Goal: Find specific page/section: Find specific page/section

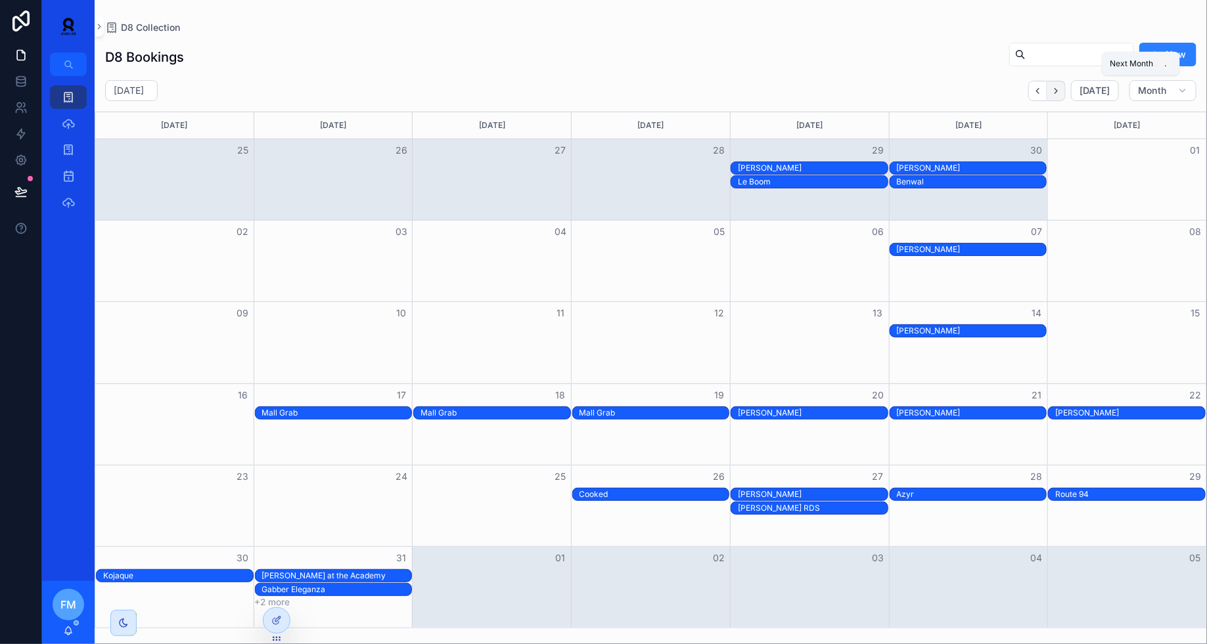
click at [1059, 89] on icon "Next" at bounding box center [1056, 91] width 10 height 10
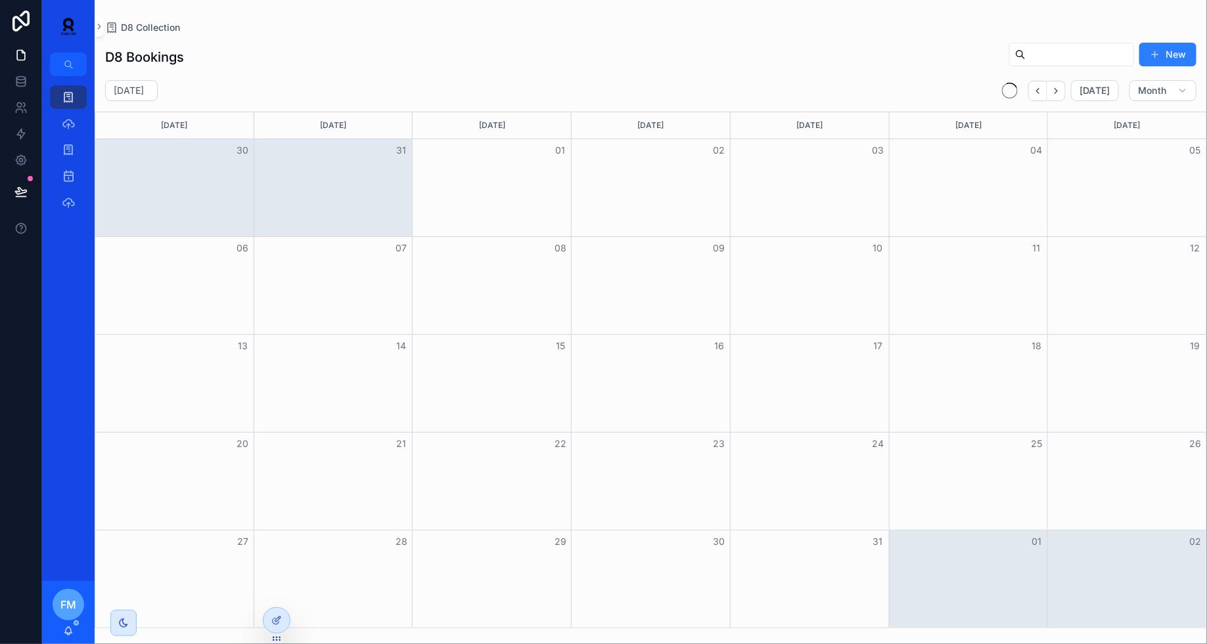
click at [1059, 89] on icon "Next" at bounding box center [1056, 91] width 10 height 10
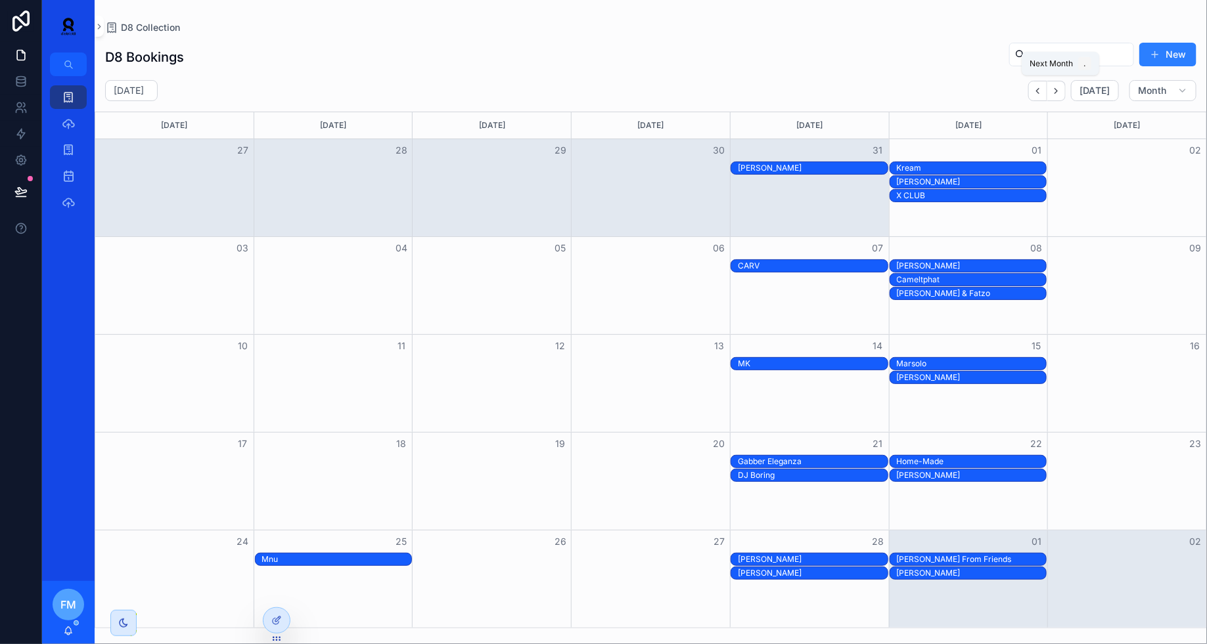
click at [1059, 89] on icon "Next" at bounding box center [1056, 91] width 10 height 10
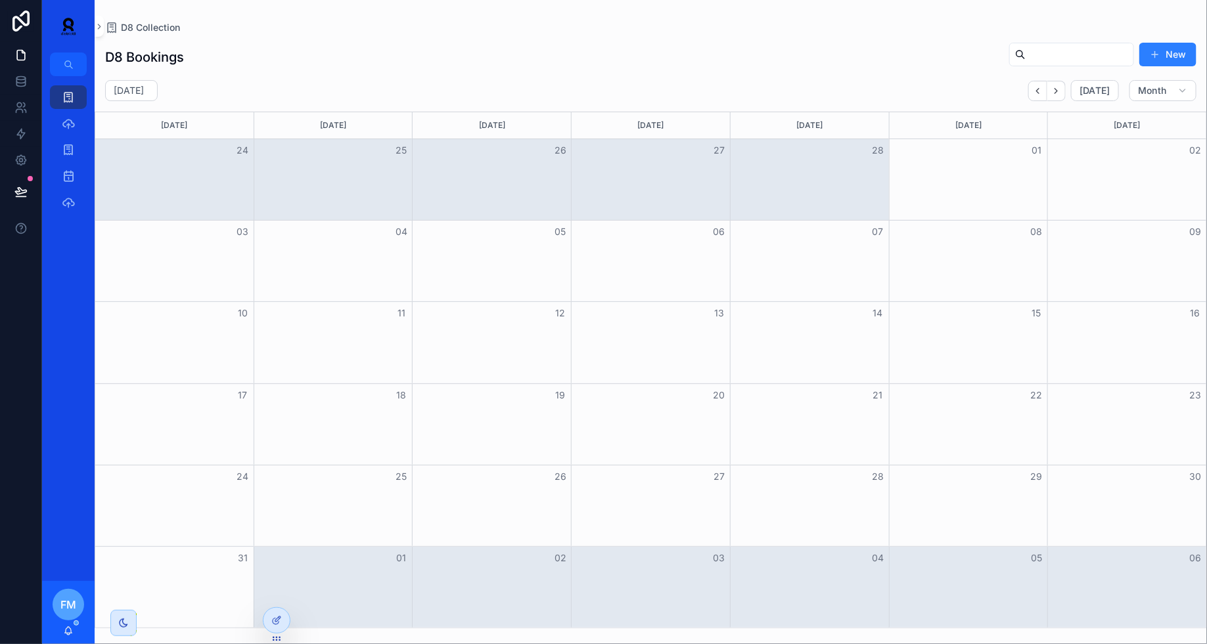
click at [1059, 89] on icon "Next" at bounding box center [1056, 91] width 10 height 10
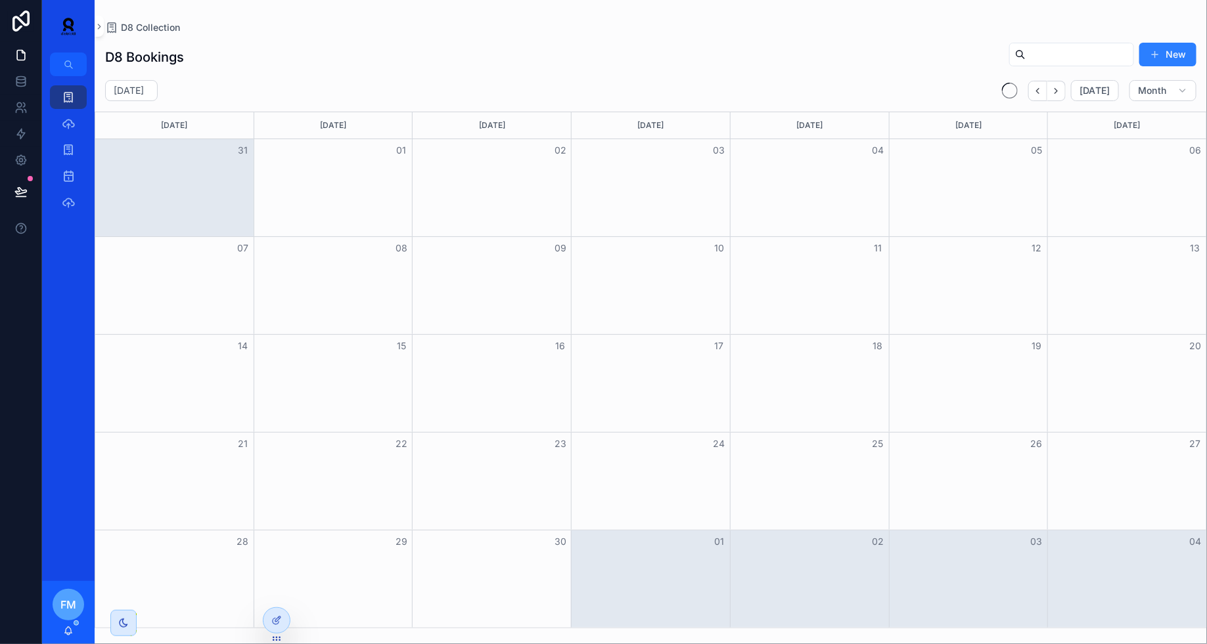
click at [1059, 89] on icon "Next" at bounding box center [1056, 91] width 10 height 10
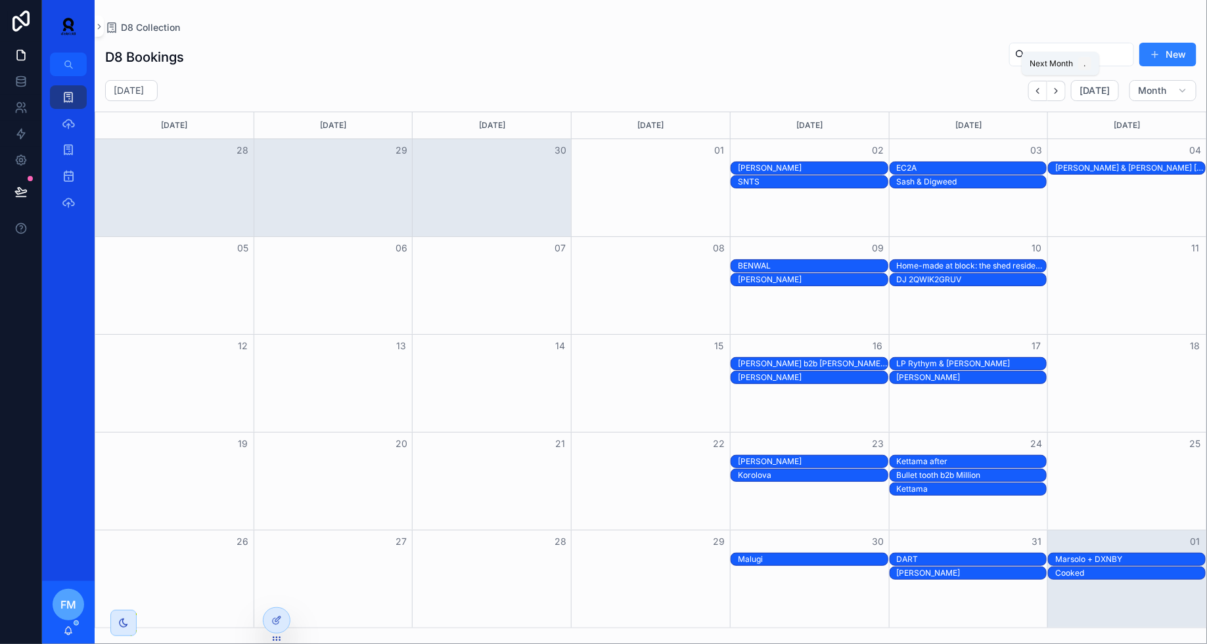
click at [1059, 89] on icon "Next" at bounding box center [1056, 91] width 10 height 10
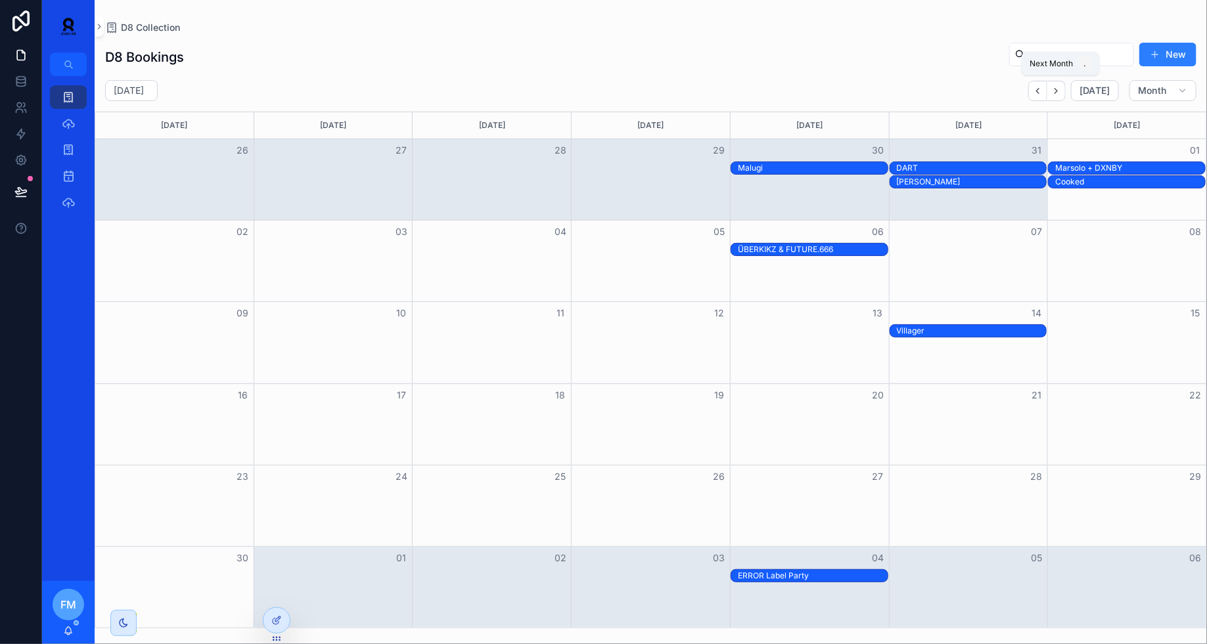
click at [1059, 89] on icon "Next" at bounding box center [1056, 91] width 10 height 10
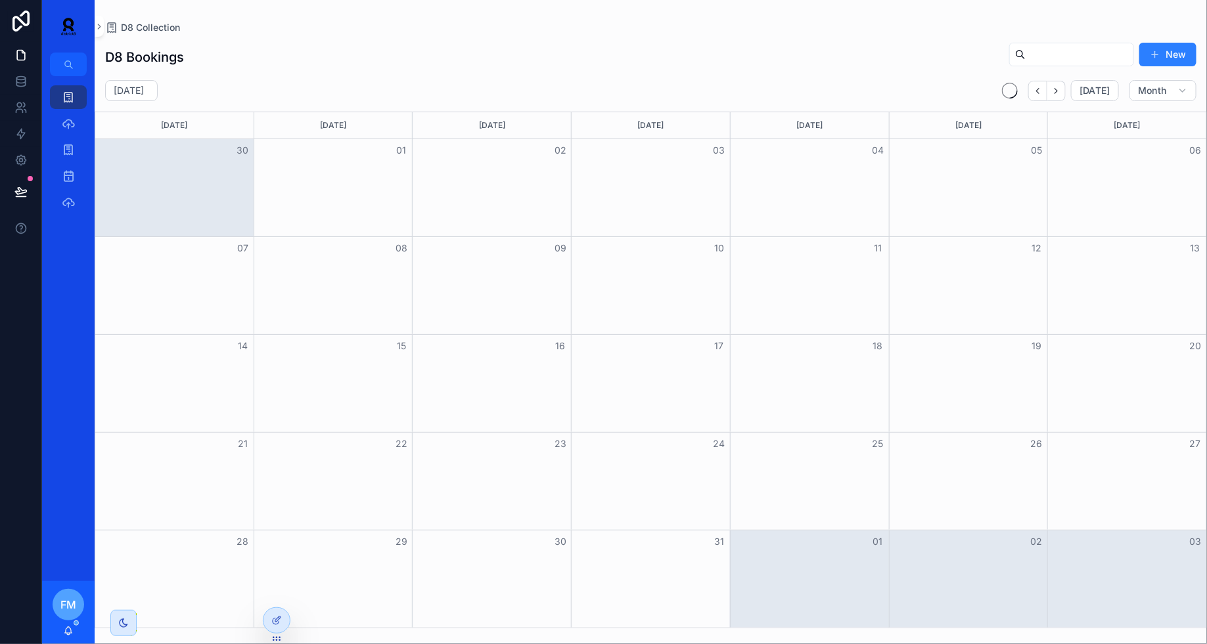
click at [1059, 89] on icon "Next" at bounding box center [1056, 91] width 10 height 10
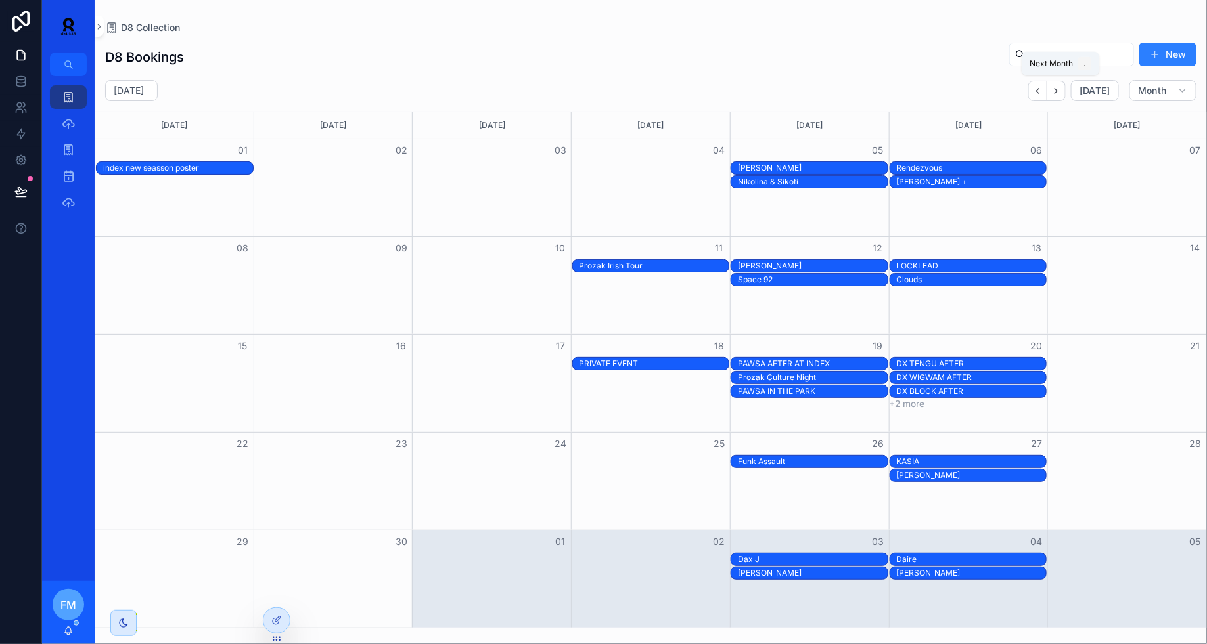
click at [1059, 89] on icon "Next" at bounding box center [1056, 91] width 10 height 10
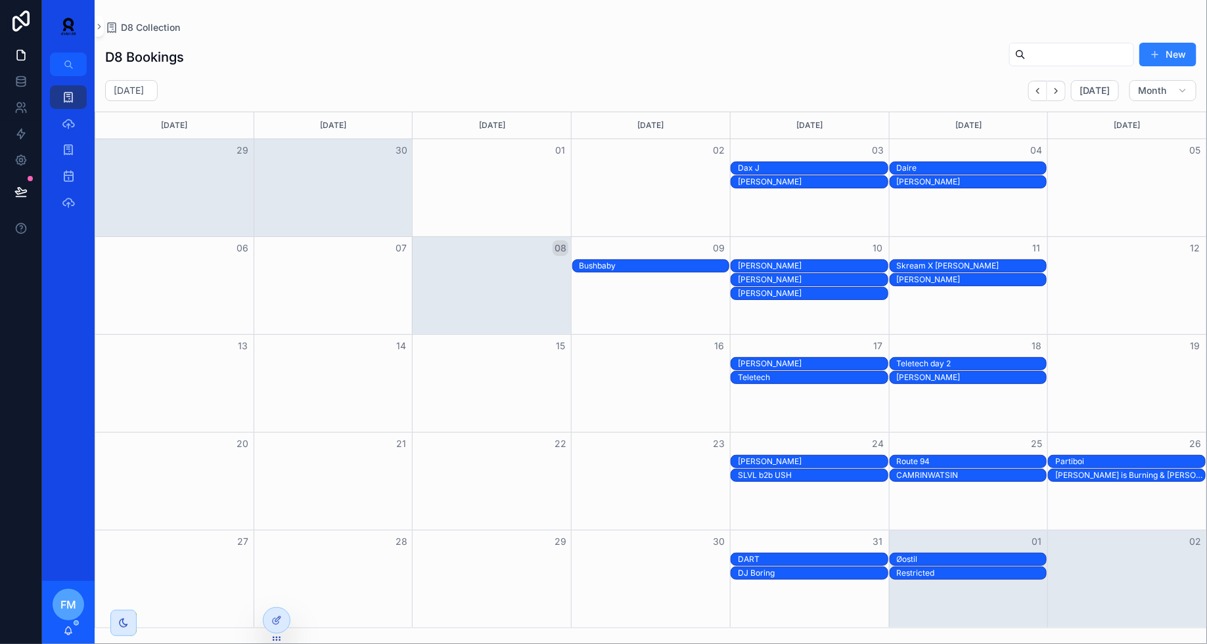
click at [786, 380] on div "Teletech" at bounding box center [813, 377] width 150 height 11
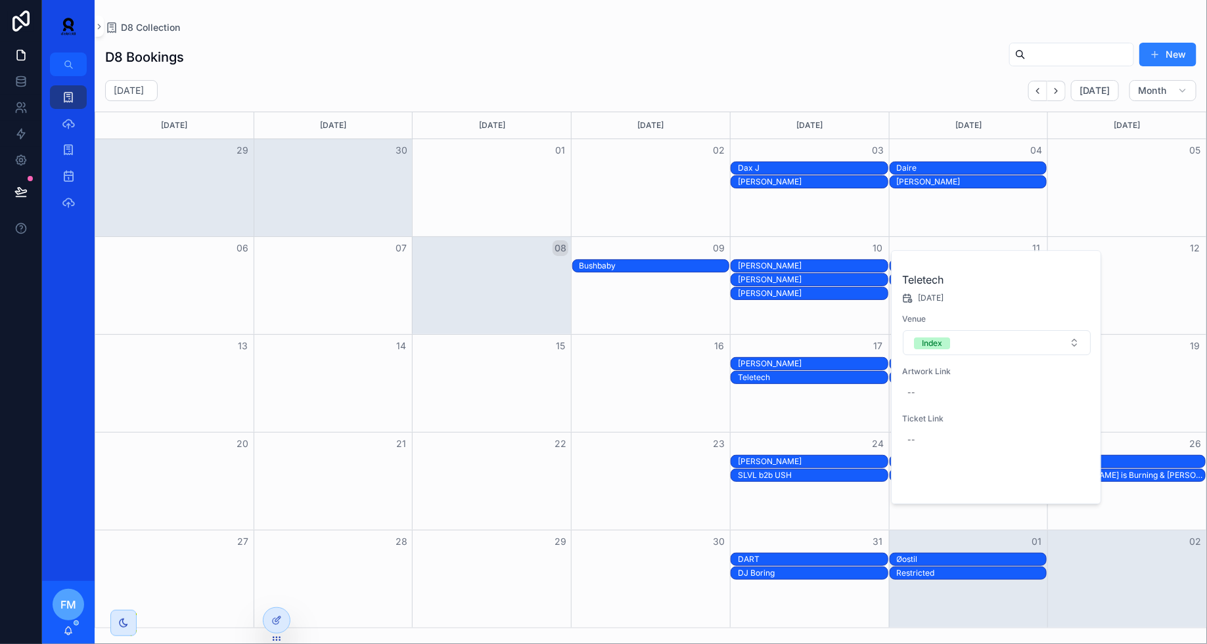
click at [1062, 482] on span "Open" at bounding box center [1056, 482] width 24 height 12
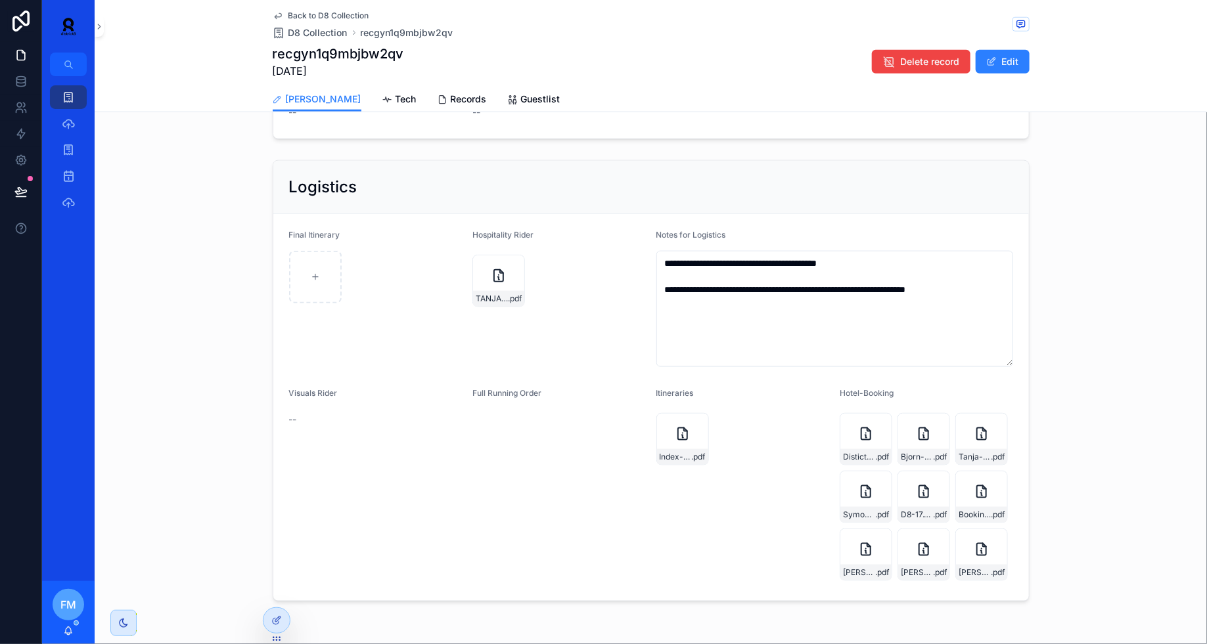
scroll to position [583, 0]
